Goal: Transaction & Acquisition: Purchase product/service

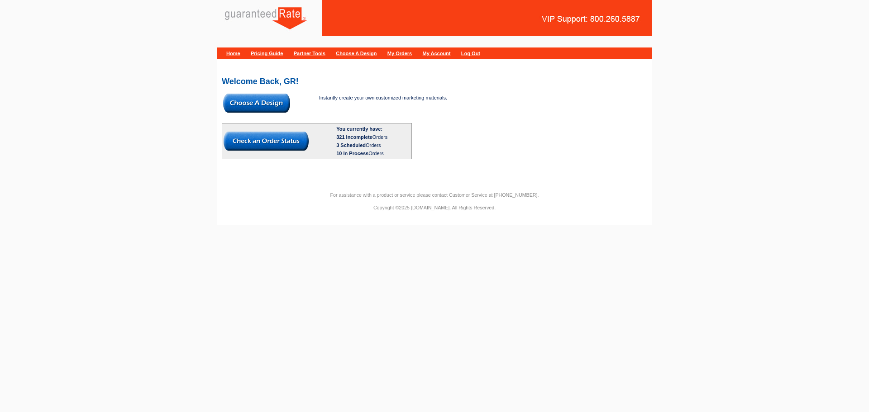
click at [268, 101] on img at bounding box center [256, 103] width 67 height 19
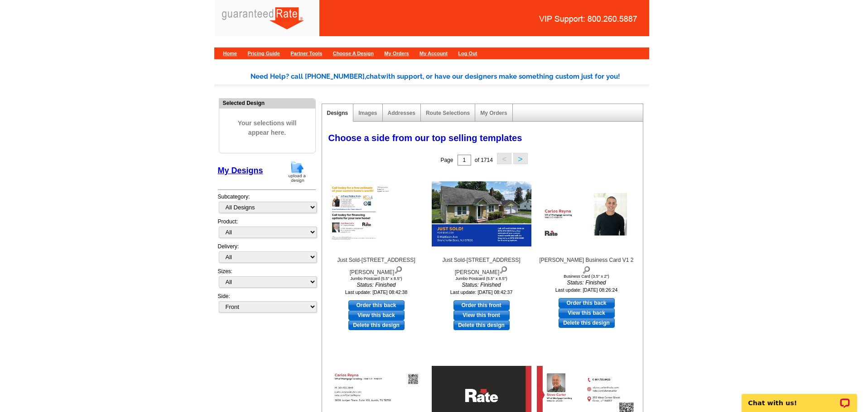
click at [295, 171] on img at bounding box center [297, 171] width 24 height 23
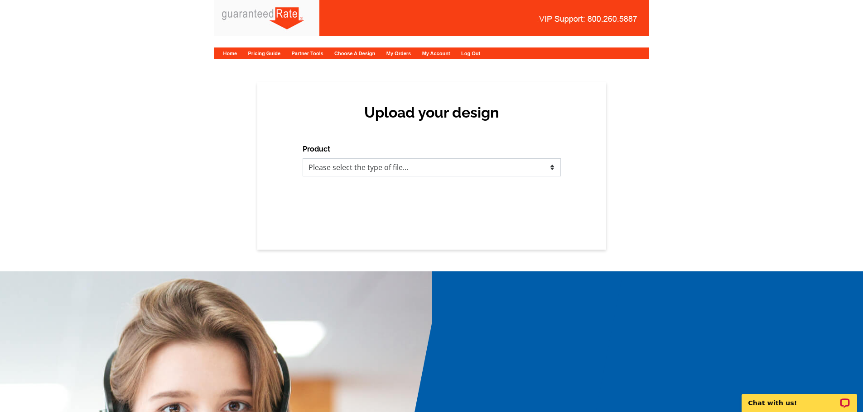
click at [537, 170] on select "Please select the type of file... Postcards Calendars Business Cards Letters an…" at bounding box center [431, 167] width 258 height 18
select select "5"
click at [302, 158] on select "Please select the type of file... Postcards Calendars Business Cards Letters an…" at bounding box center [431, 167] width 258 height 18
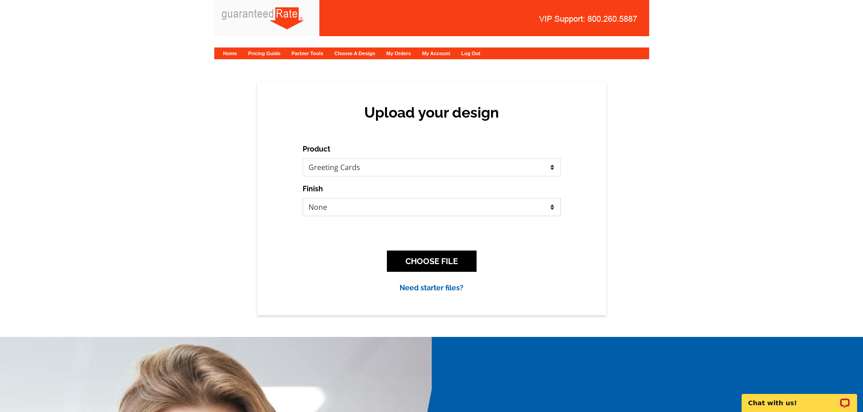
click at [359, 200] on select "None Envelope Mailer" at bounding box center [431, 207] width 258 height 18
click at [302, 198] on select "None Envelope Mailer" at bounding box center [431, 207] width 258 height 18
click at [419, 257] on button "CHOOSE FILE" at bounding box center [432, 261] width 90 height 21
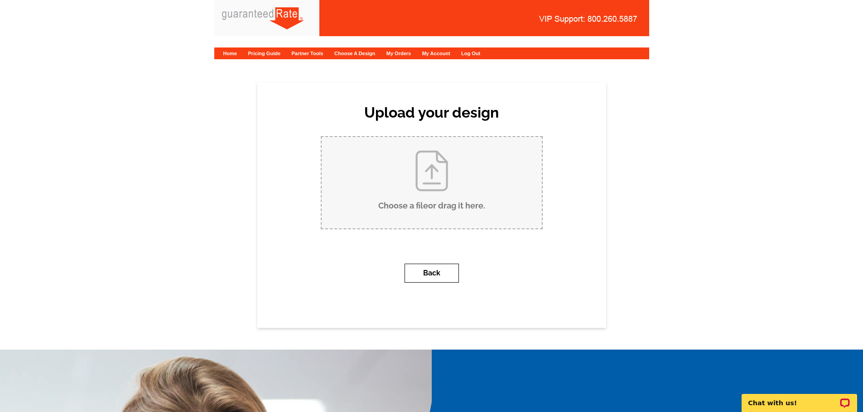
click at [446, 273] on button "Back" at bounding box center [431, 273] width 54 height 19
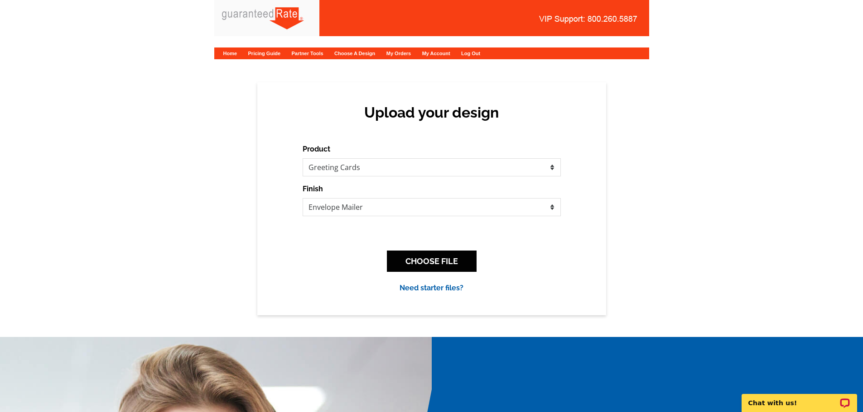
click at [426, 287] on link "Need starter files?" at bounding box center [431, 288] width 64 height 9
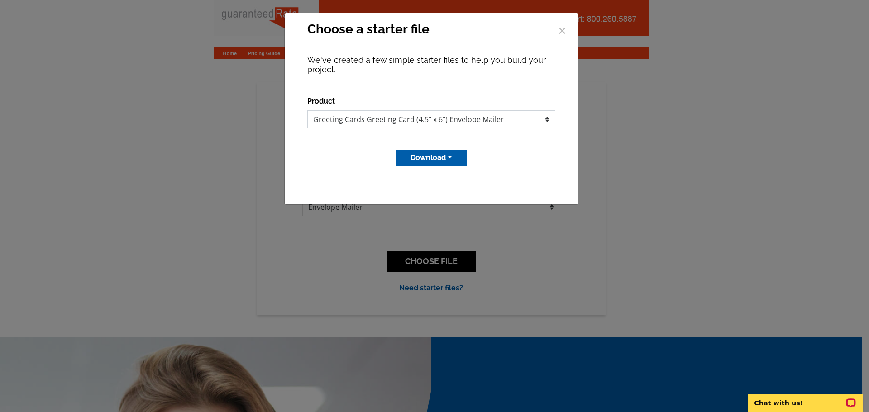
click at [548, 123] on select "Greeting Cards Greeting Card (4.5" x 6") Envelope Mailer" at bounding box center [431, 119] width 248 height 18
click at [547, 122] on select "Greeting Cards Greeting Card (4.5" x 6") Envelope Mailer" at bounding box center [431, 119] width 248 height 18
click at [430, 150] on button "Download" at bounding box center [431, 157] width 71 height 15
click at [422, 192] on link "Adobe PDF file" at bounding box center [431, 190] width 72 height 13
click at [559, 31] on span "×" at bounding box center [562, 29] width 9 height 24
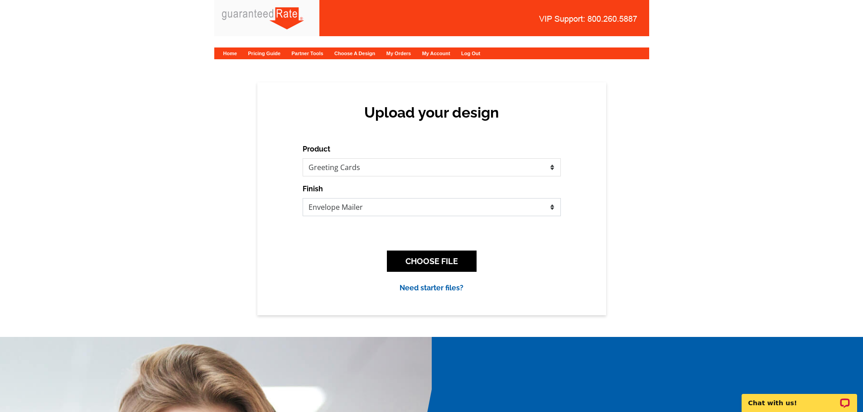
click at [387, 205] on select "None Envelope Mailer" at bounding box center [431, 207] width 258 height 18
click at [302, 198] on select "None Envelope Mailer" at bounding box center [431, 207] width 258 height 18
click at [443, 287] on link "Need starter files?" at bounding box center [431, 288] width 64 height 9
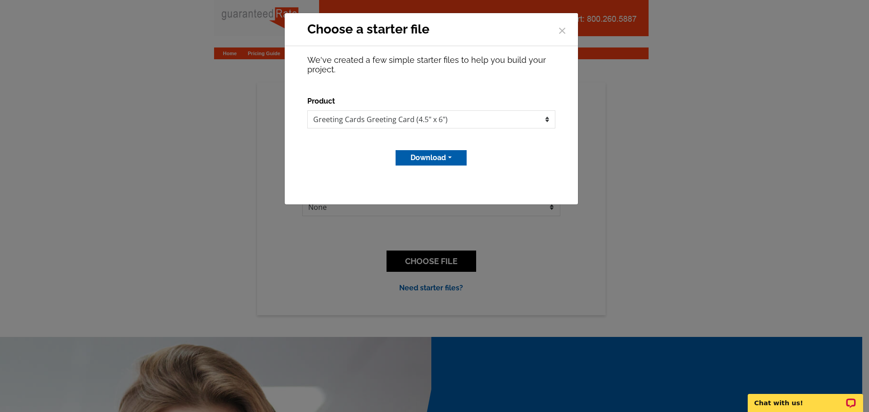
click at [450, 159] on button "Download" at bounding box center [431, 157] width 71 height 15
click at [432, 192] on link "Adobe PDF file" at bounding box center [431, 190] width 72 height 13
click at [486, 120] on select "Greeting Cards Greeting Card (4.5" x 6")" at bounding box center [431, 119] width 248 height 18
drag, startPoint x: 661, startPoint y: 115, endPoint x: 626, endPoint y: 84, distance: 46.6
click at [661, 114] on div "Choose a starter file × We've created a few simple starter files to help you bu…" at bounding box center [434, 206] width 869 height 412
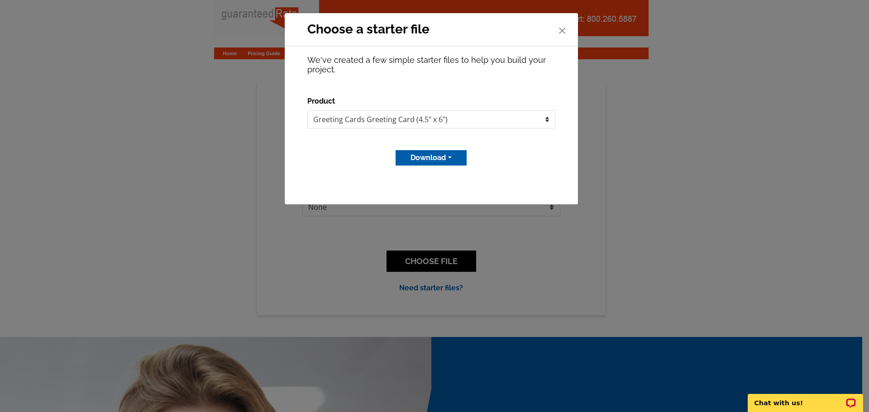
click at [564, 31] on span "×" at bounding box center [562, 29] width 9 height 24
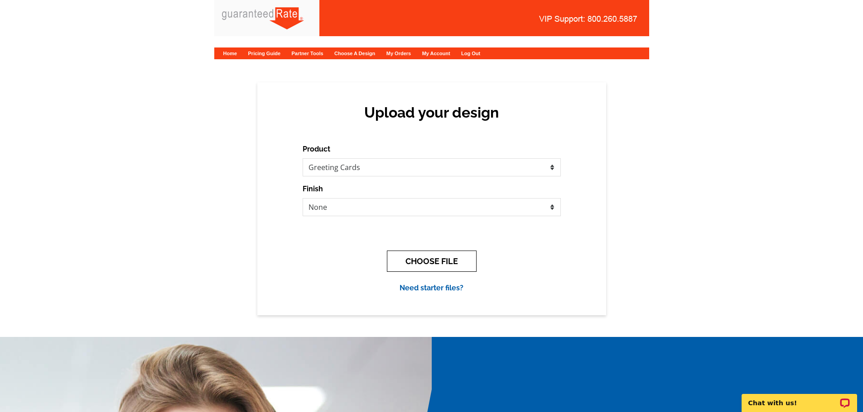
click at [433, 264] on button "CHOOSE FILE" at bounding box center [432, 261] width 90 height 21
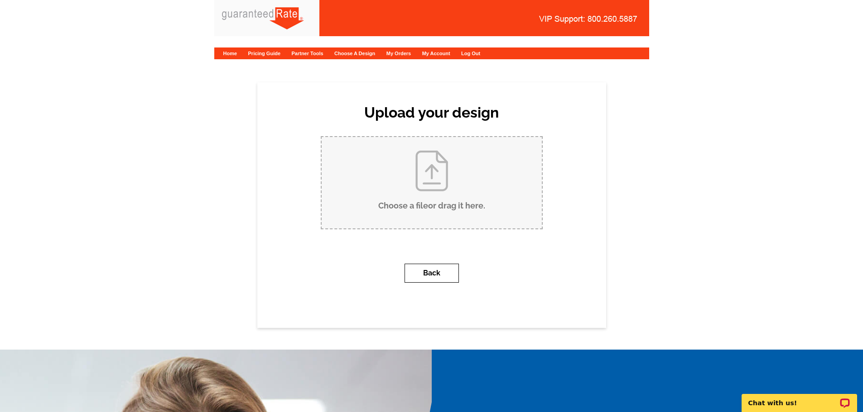
click at [437, 270] on button "Back" at bounding box center [431, 273] width 54 height 19
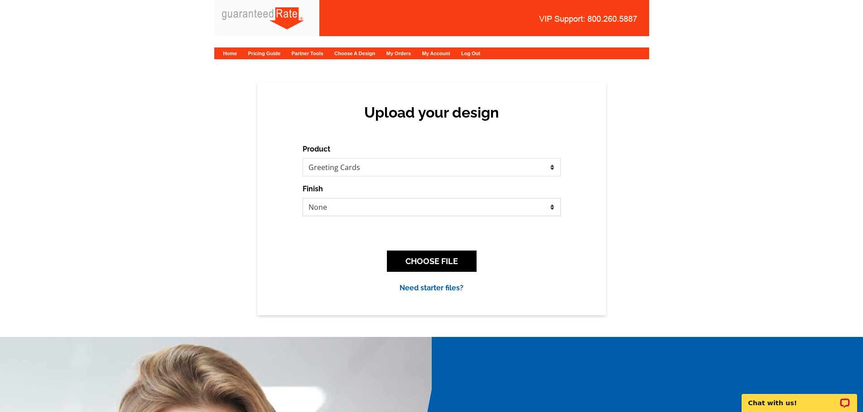
click at [329, 206] on select "None Envelope Mailer" at bounding box center [431, 207] width 258 height 18
click at [302, 198] on select "None Envelope Mailer" at bounding box center [431, 207] width 258 height 18
click at [423, 289] on link "Need starter files?" at bounding box center [431, 288] width 64 height 9
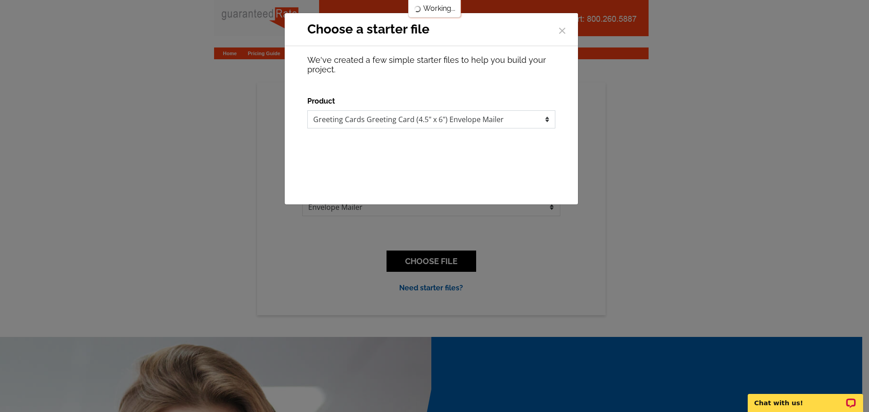
click at [388, 122] on select "Greeting Cards Greeting Card (4.5" x 6") Envelope Mailer" at bounding box center [431, 119] width 248 height 18
click at [428, 158] on button "Download" at bounding box center [431, 157] width 71 height 15
click at [428, 193] on link "Adobe PDF file" at bounding box center [431, 190] width 72 height 13
click at [435, 158] on button "Download" at bounding box center [431, 157] width 71 height 15
click at [435, 190] on link "Adobe PDF file" at bounding box center [431, 190] width 72 height 13
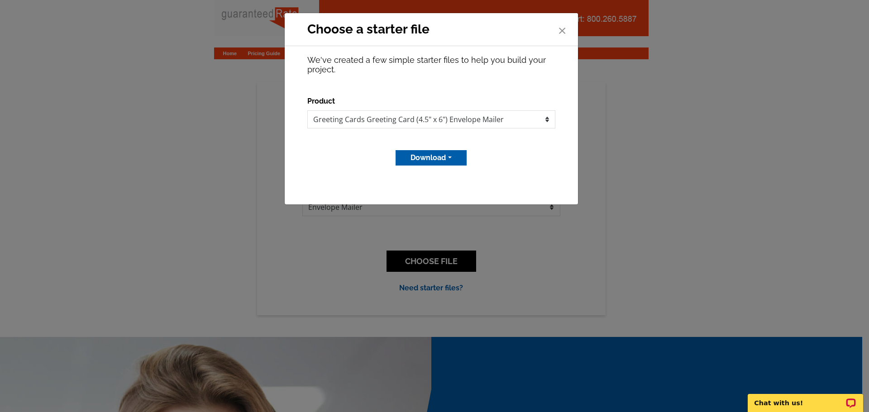
click at [561, 34] on span "×" at bounding box center [562, 29] width 9 height 24
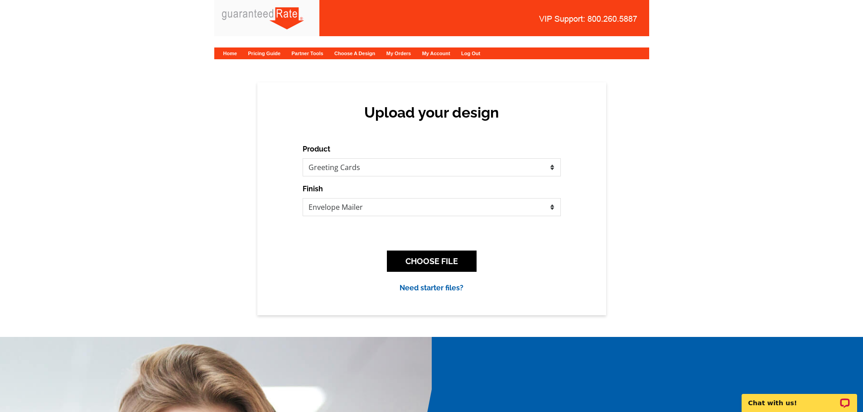
click at [422, 285] on link "Need starter files?" at bounding box center [431, 288] width 64 height 9
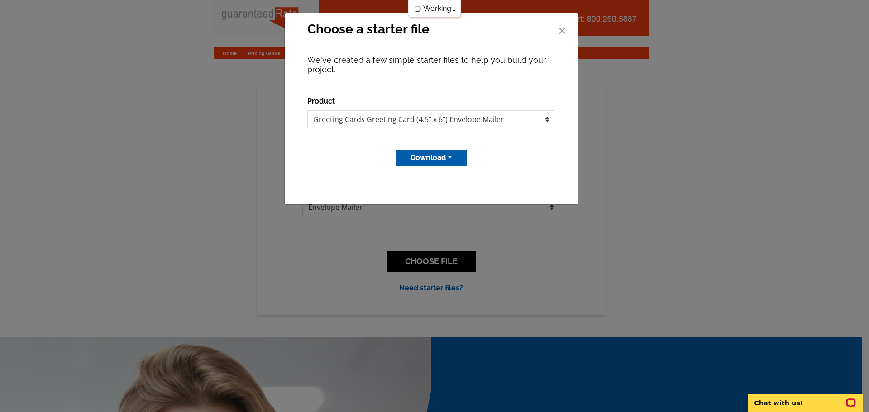
click at [563, 29] on span "×" at bounding box center [562, 29] width 9 height 24
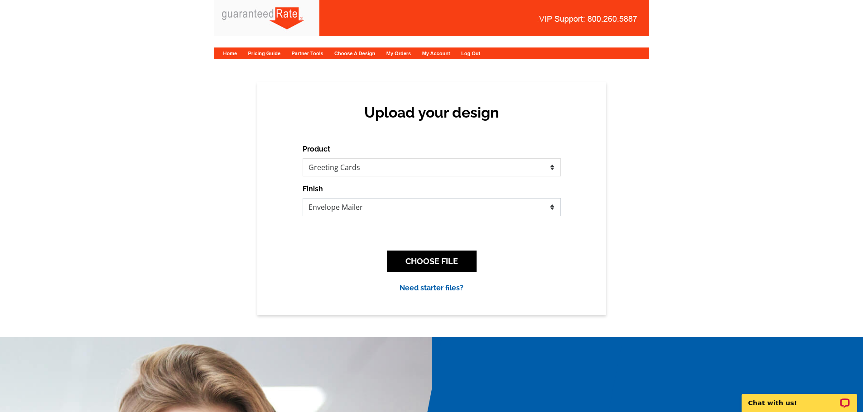
drag, startPoint x: 416, startPoint y: 203, endPoint x: 418, endPoint y: 209, distance: 6.6
click at [417, 209] on select "None Envelope Mailer" at bounding box center [431, 207] width 258 height 18
select select "1"
click at [302, 198] on select "None Envelope Mailer" at bounding box center [431, 207] width 258 height 18
click at [423, 260] on button "CHOOSE FILE" at bounding box center [432, 261] width 90 height 21
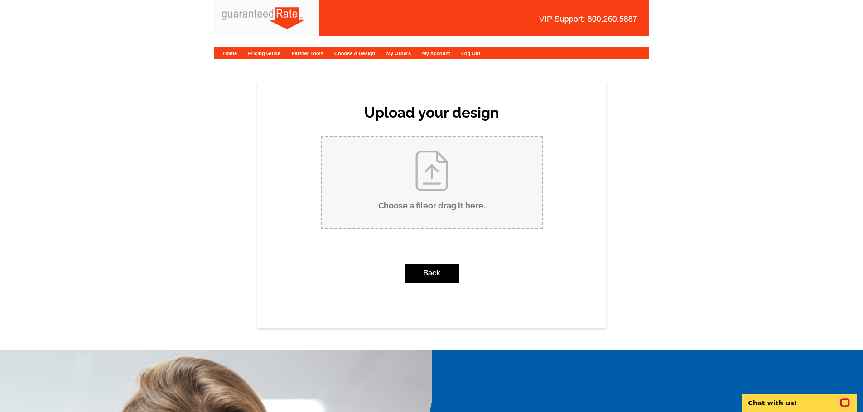
click at [435, 171] on input "Choose a file or drag it here ." at bounding box center [431, 182] width 220 height 91
type input "C:\fakepath\Greeting-Card_front.pdf"
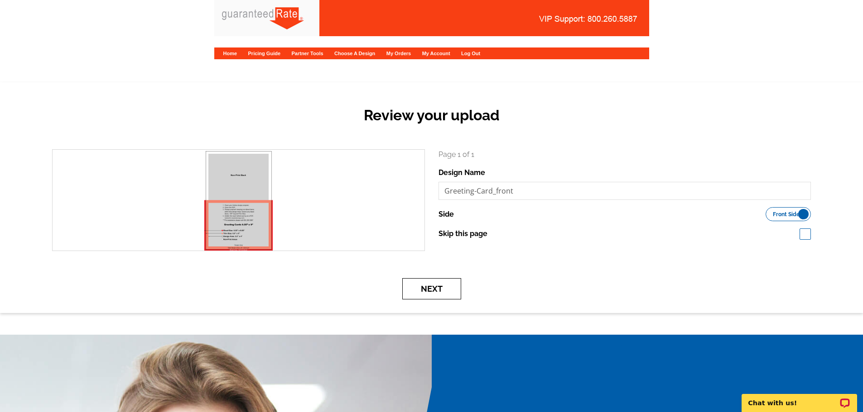
click at [441, 288] on button "Next" at bounding box center [431, 288] width 59 height 21
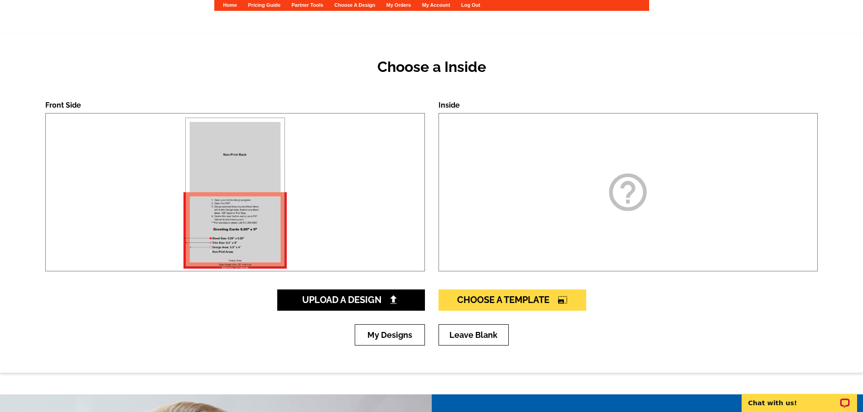
scroll to position [45, 0]
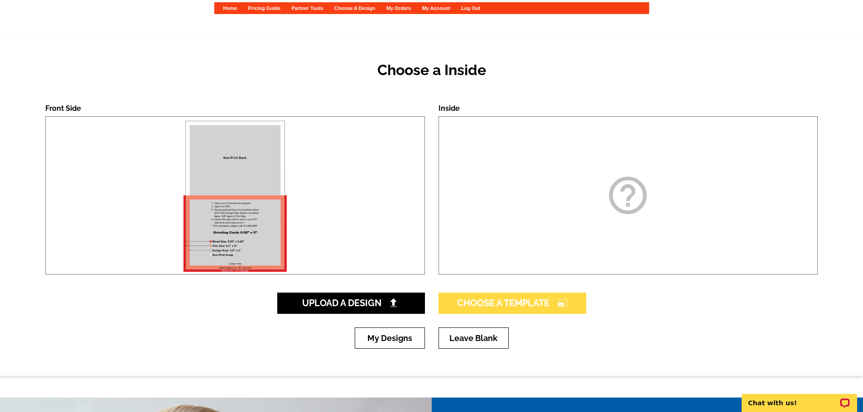
click at [498, 307] on span "Choose A Template photo_size_select_large" at bounding box center [512, 303] width 110 height 11
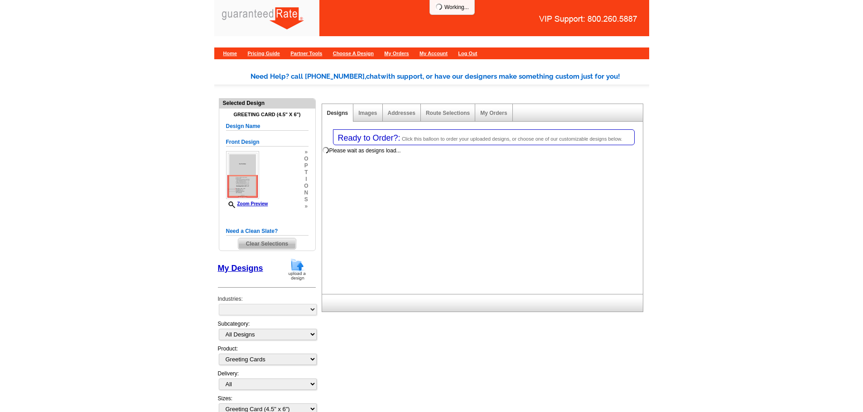
select select "5"
select select "11"
select select "back"
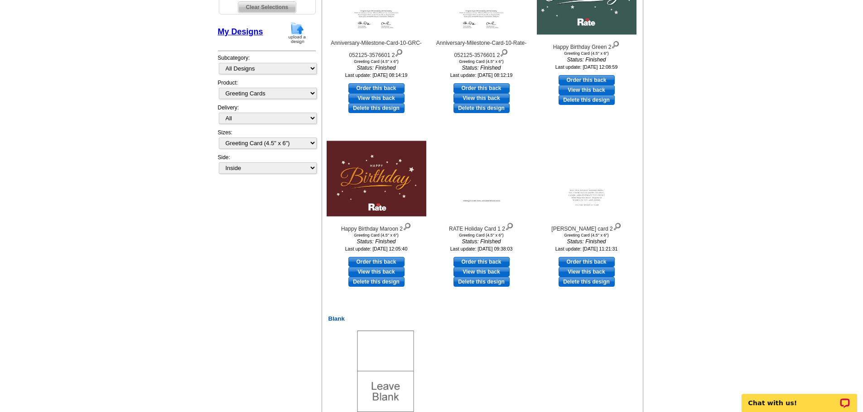
scroll to position [394, 0]
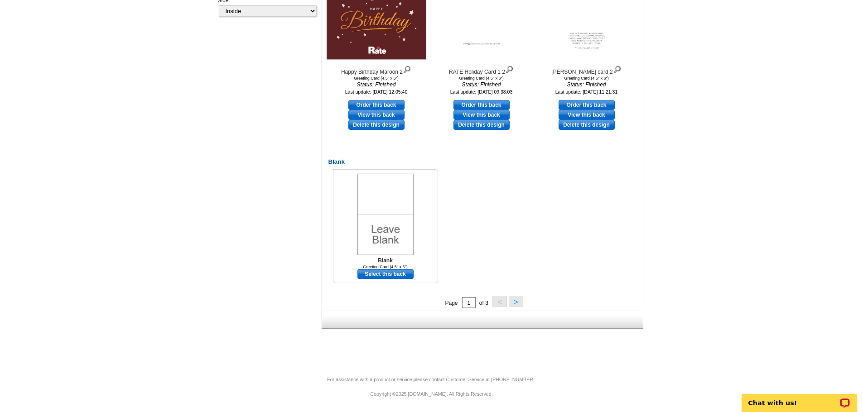
click at [384, 273] on link "Select this back" at bounding box center [385, 274] width 56 height 10
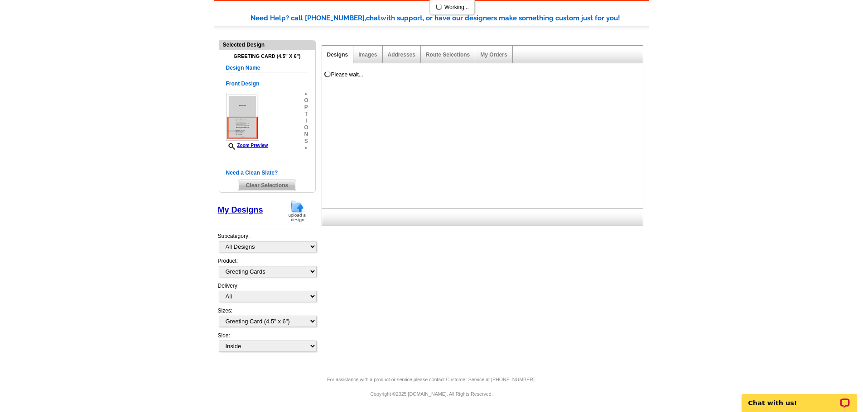
scroll to position [0, 0]
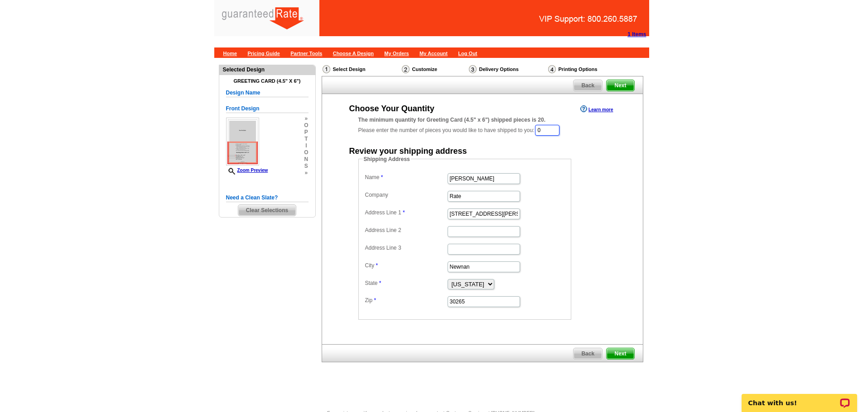
drag, startPoint x: 550, startPoint y: 132, endPoint x: 543, endPoint y: 124, distance: 10.3
click at [539, 128] on input "0" at bounding box center [547, 130] width 24 height 11
type input "2"
type input "4"
type input "7"
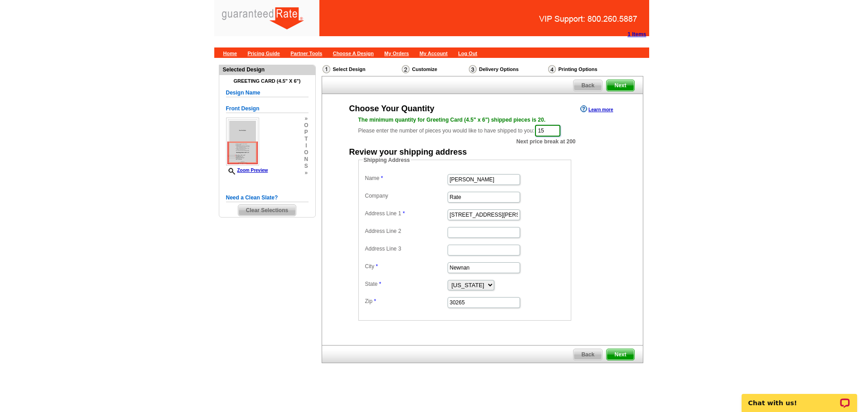
type input "1"
type input "2"
type input "20"
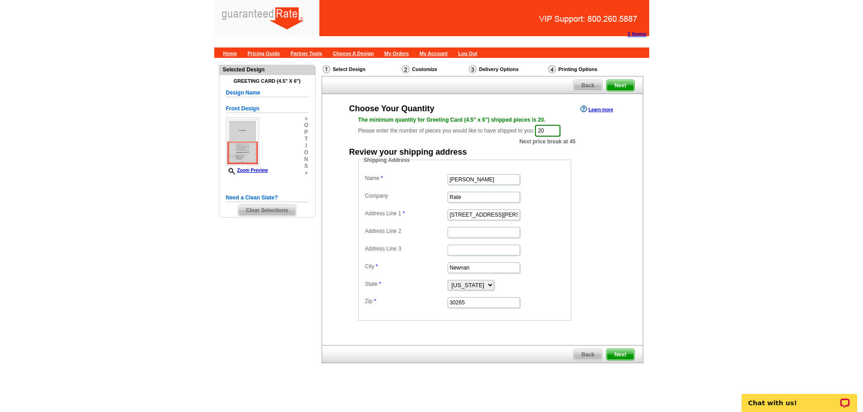
click at [623, 356] on span "Next" at bounding box center [619, 355] width 27 height 11
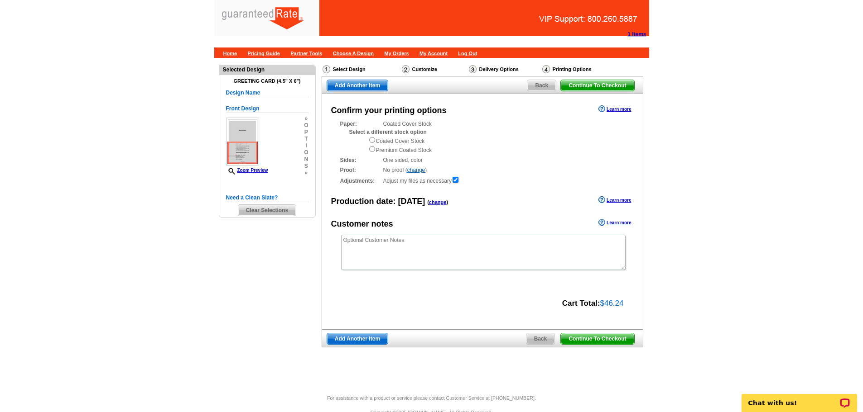
click at [612, 338] on span "Continue To Checkout" at bounding box center [597, 339] width 73 height 11
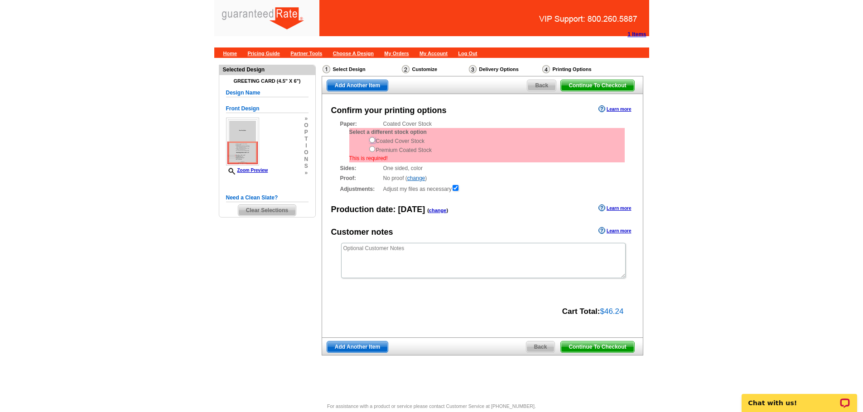
click at [371, 139] on input "radio" at bounding box center [372, 140] width 6 height 6
radio input "true"
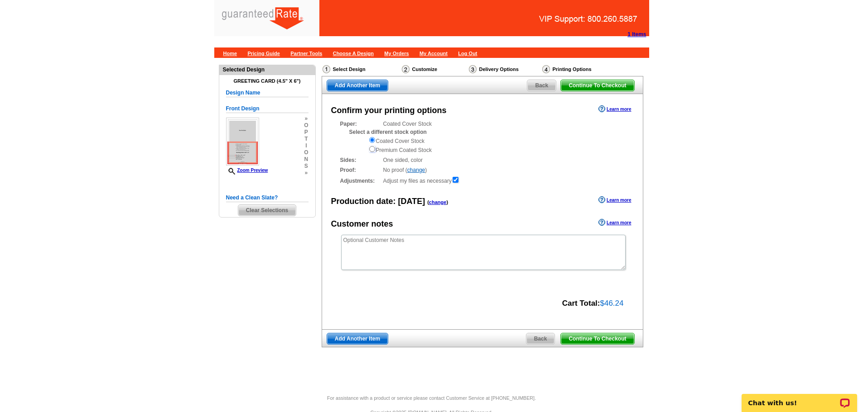
click at [370, 149] on input "radio" at bounding box center [372, 149] width 6 height 6
radio input "true"
click at [370, 140] on input "radio" at bounding box center [372, 140] width 6 height 6
radio input "true"
click at [603, 338] on span "Continue To Checkout" at bounding box center [597, 339] width 73 height 11
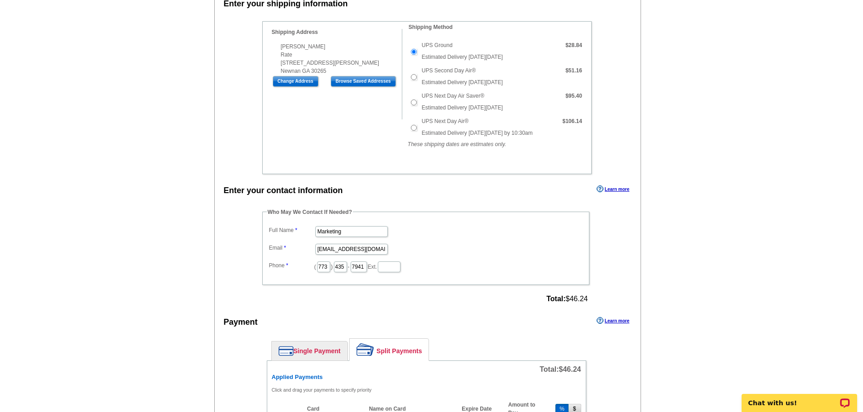
scroll to position [272, 0]
